Goal: Information Seeking & Learning: Check status

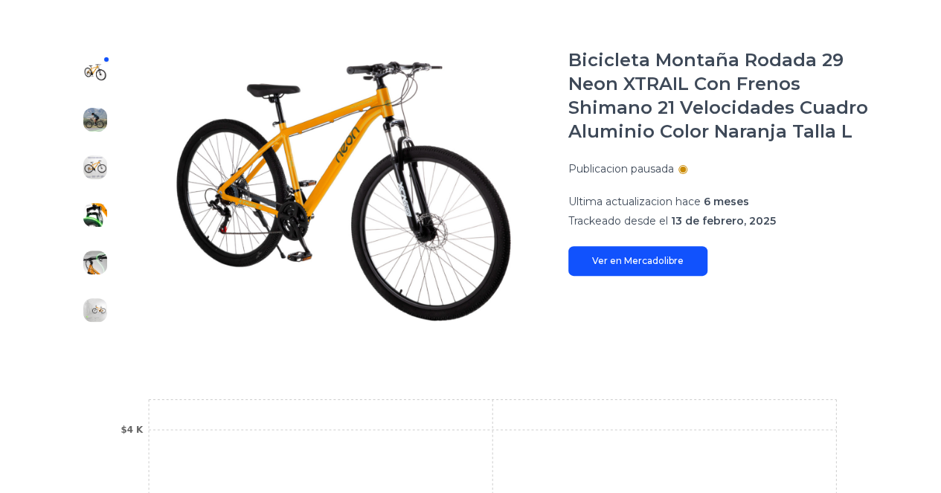
scroll to position [176, 0]
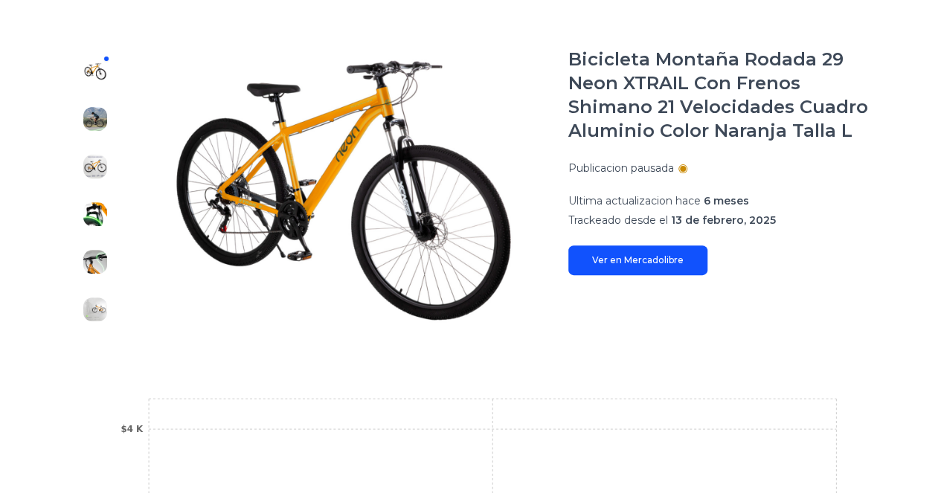
click at [103, 59] on div at bounding box center [95, 191] width 48 height 286
click at [100, 312] on img at bounding box center [95, 309] width 24 height 24
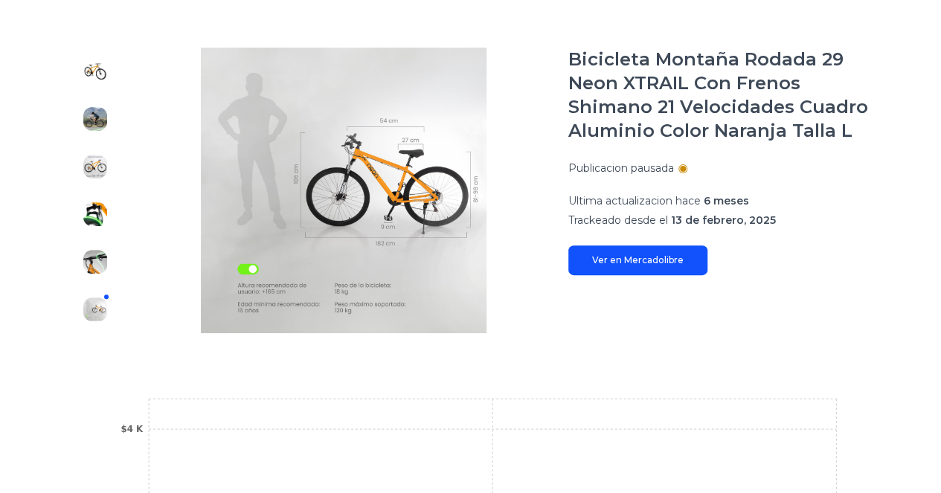
click at [633, 255] on link "Ver en Mercadolibre" at bounding box center [637, 260] width 139 height 30
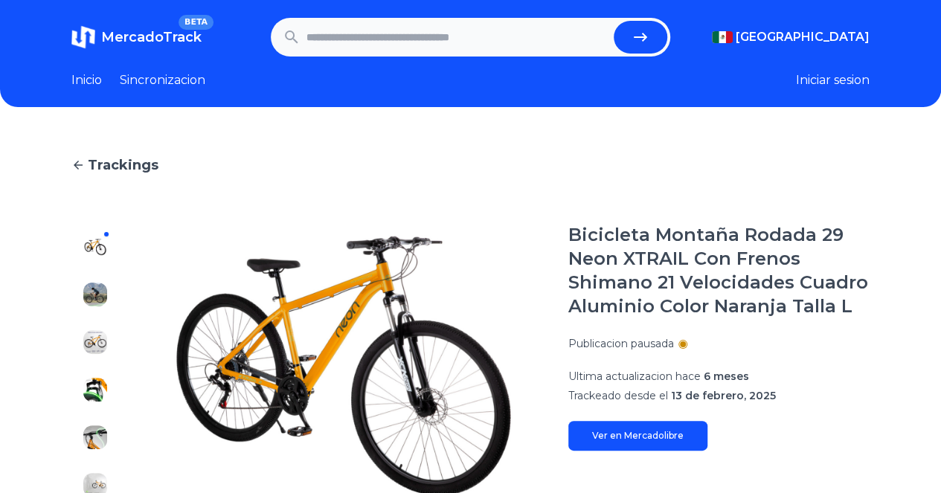
click at [99, 292] on img at bounding box center [95, 295] width 24 height 24
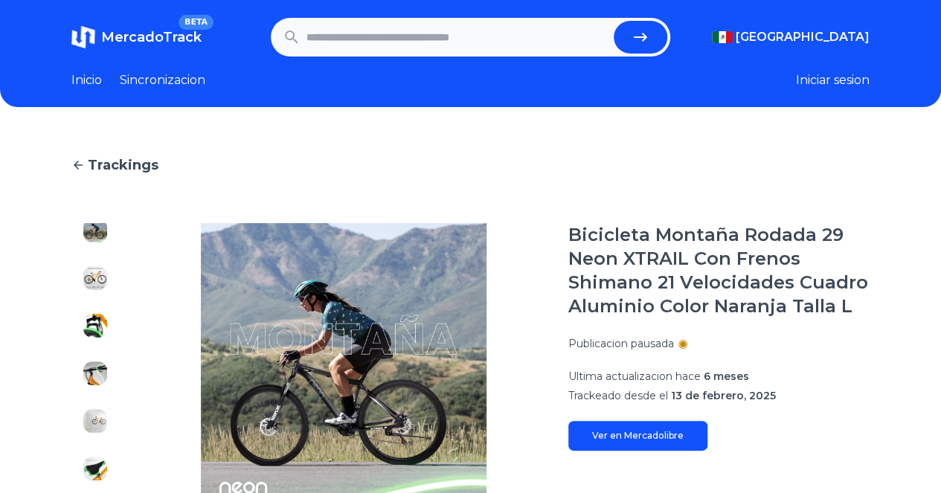
scroll to position [59, 0]
click at [99, 292] on img at bounding box center [95, 283] width 24 height 24
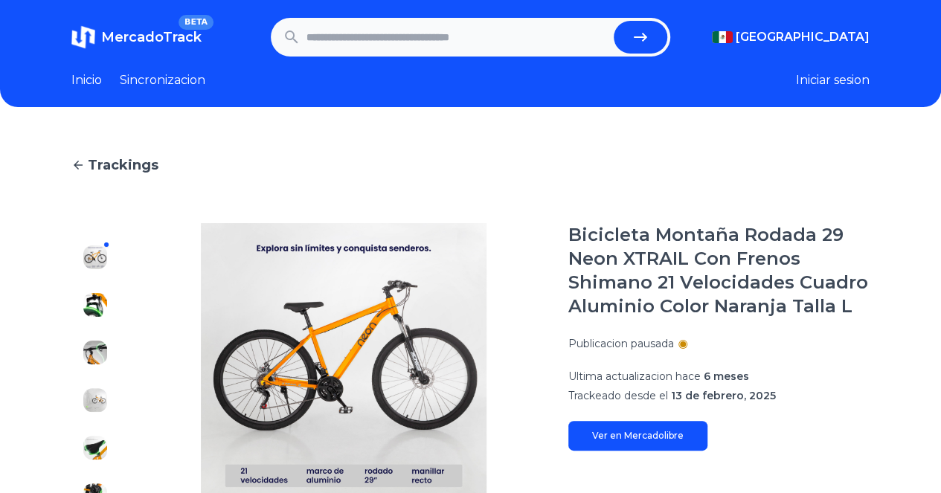
scroll to position [89, 0]
click at [99, 292] on img at bounding box center [95, 301] width 24 height 24
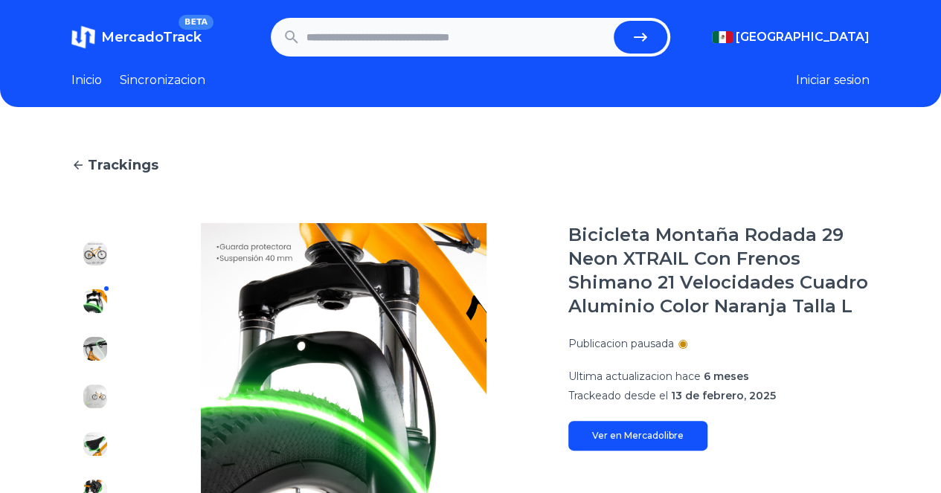
scroll to position [143, 0]
click at [99, 292] on img at bounding box center [95, 295] width 24 height 24
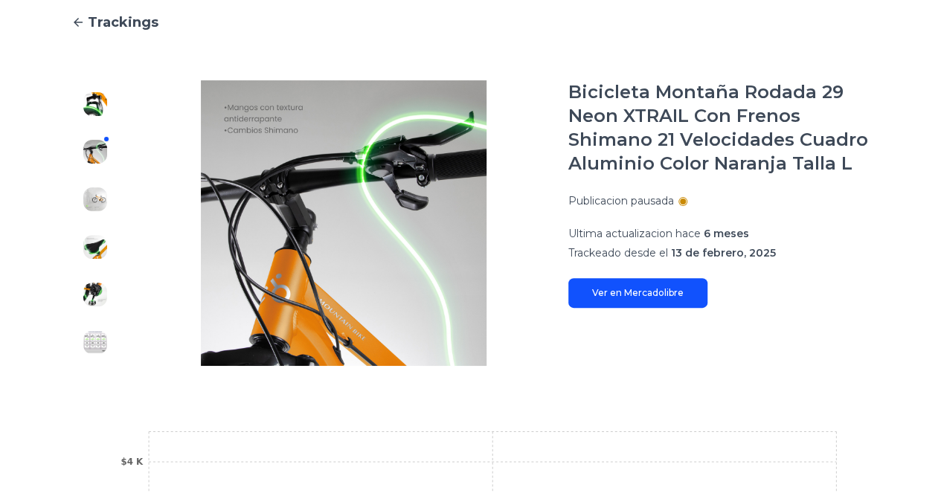
scroll to position [144, 2]
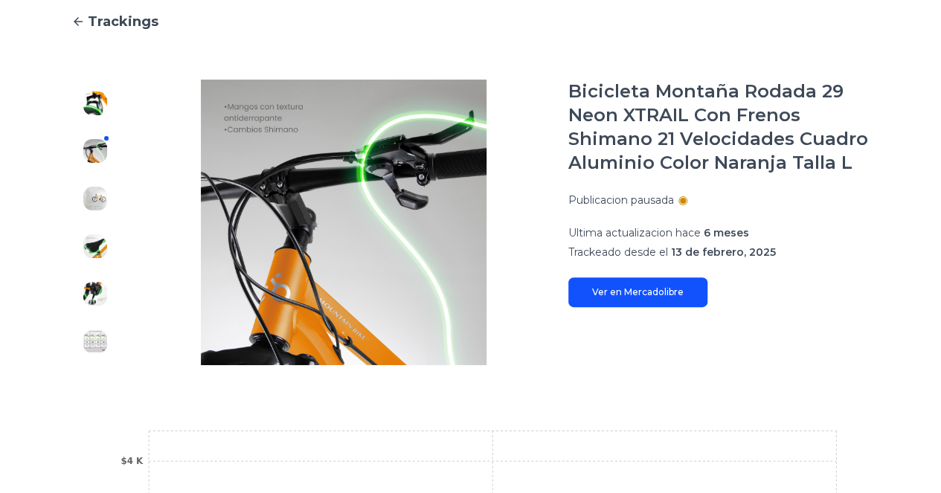
click at [91, 344] on img at bounding box center [95, 341] width 24 height 24
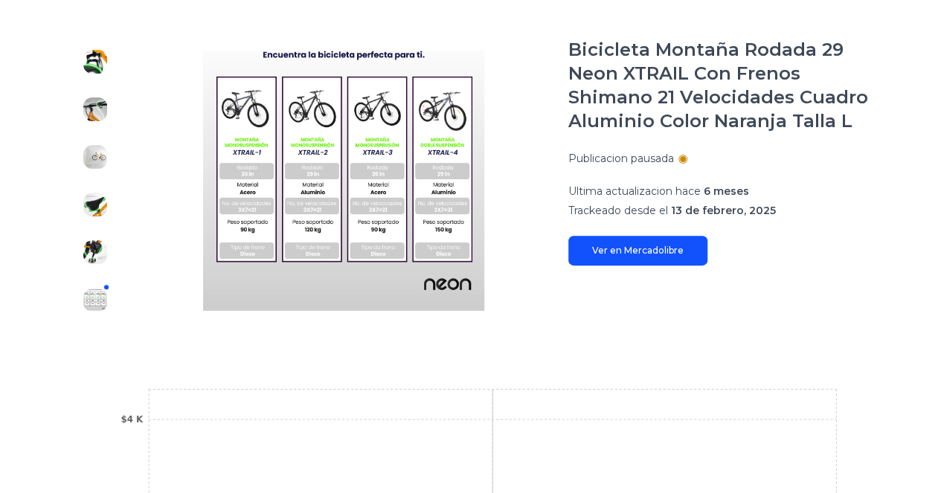
scroll to position [0, 2]
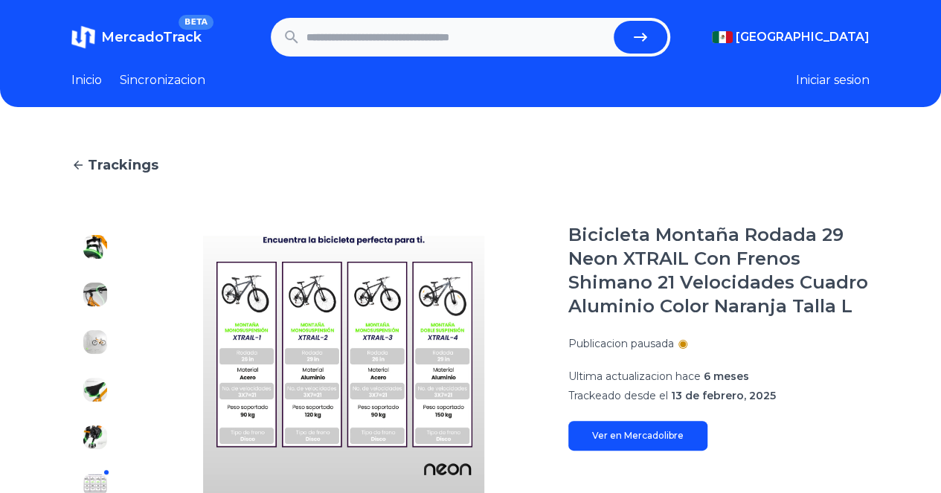
click at [88, 164] on span "Trackings" at bounding box center [123, 165] width 71 height 21
